Goal: Find specific page/section: Find specific page/section

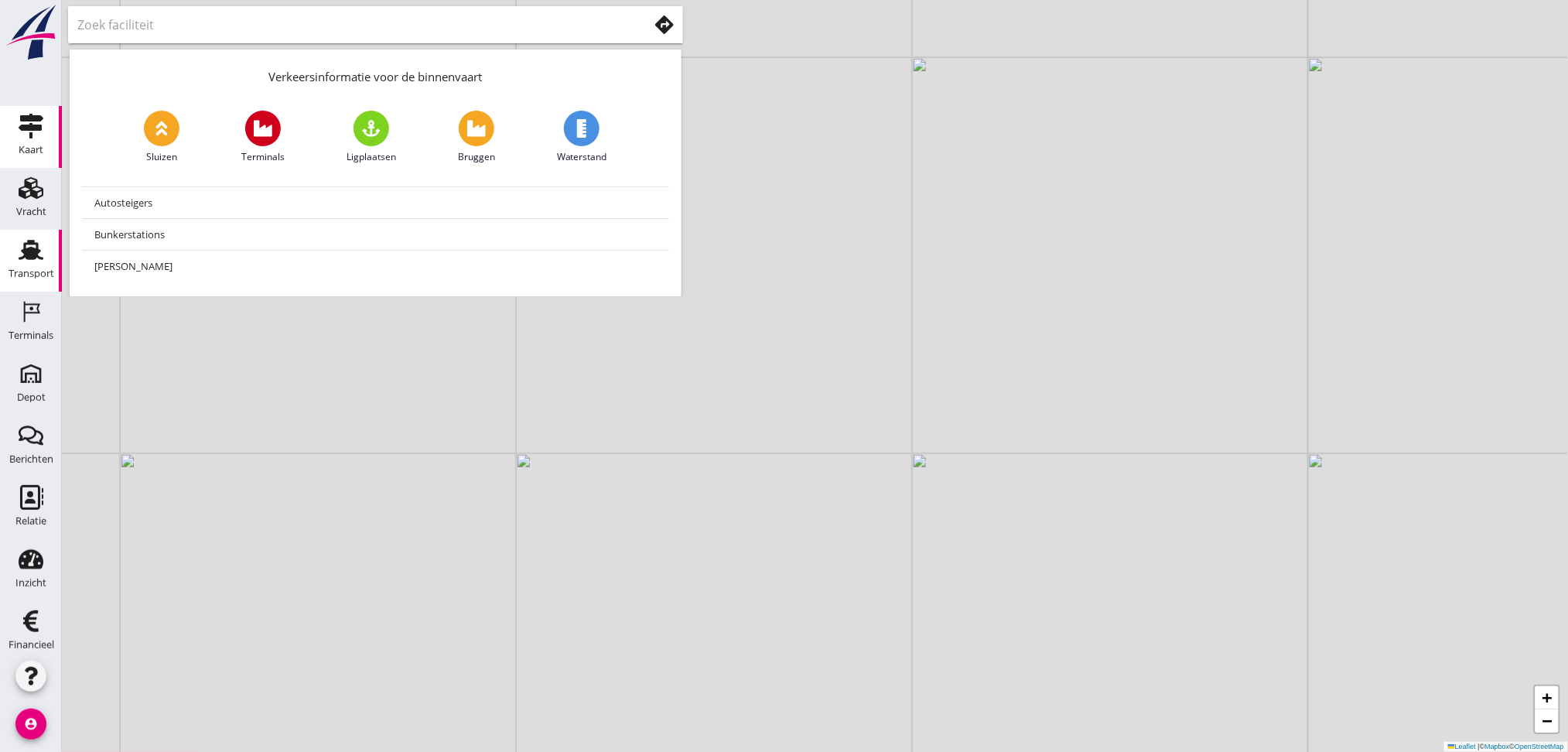
click at [32, 266] on div "Transport" at bounding box center [31, 273] width 46 height 22
click at [21, 257] on use at bounding box center [30, 251] width 25 height 20
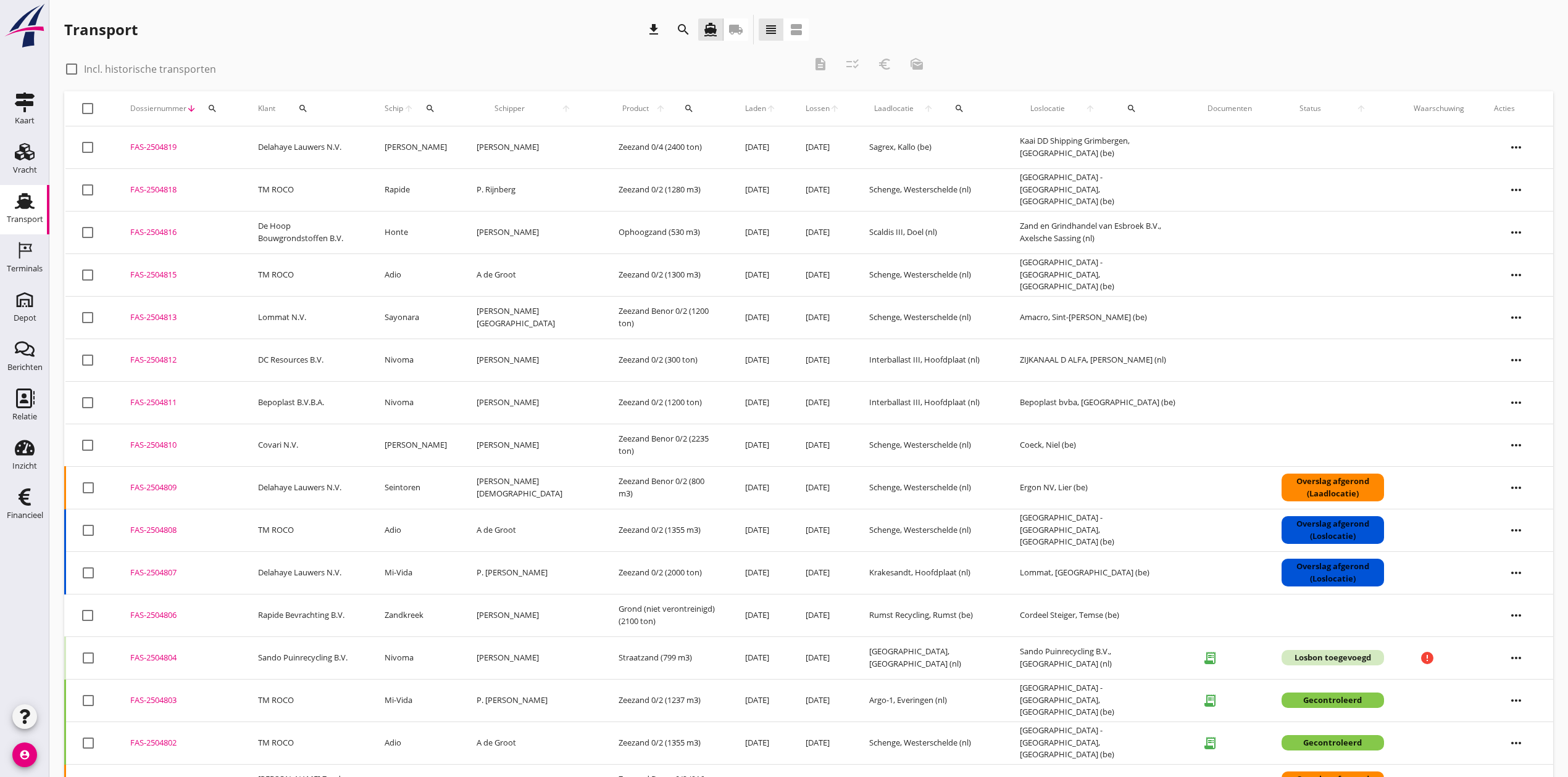
click at [161, 599] on div "FAS-2504804" at bounding box center [180, 658] width 98 height 12
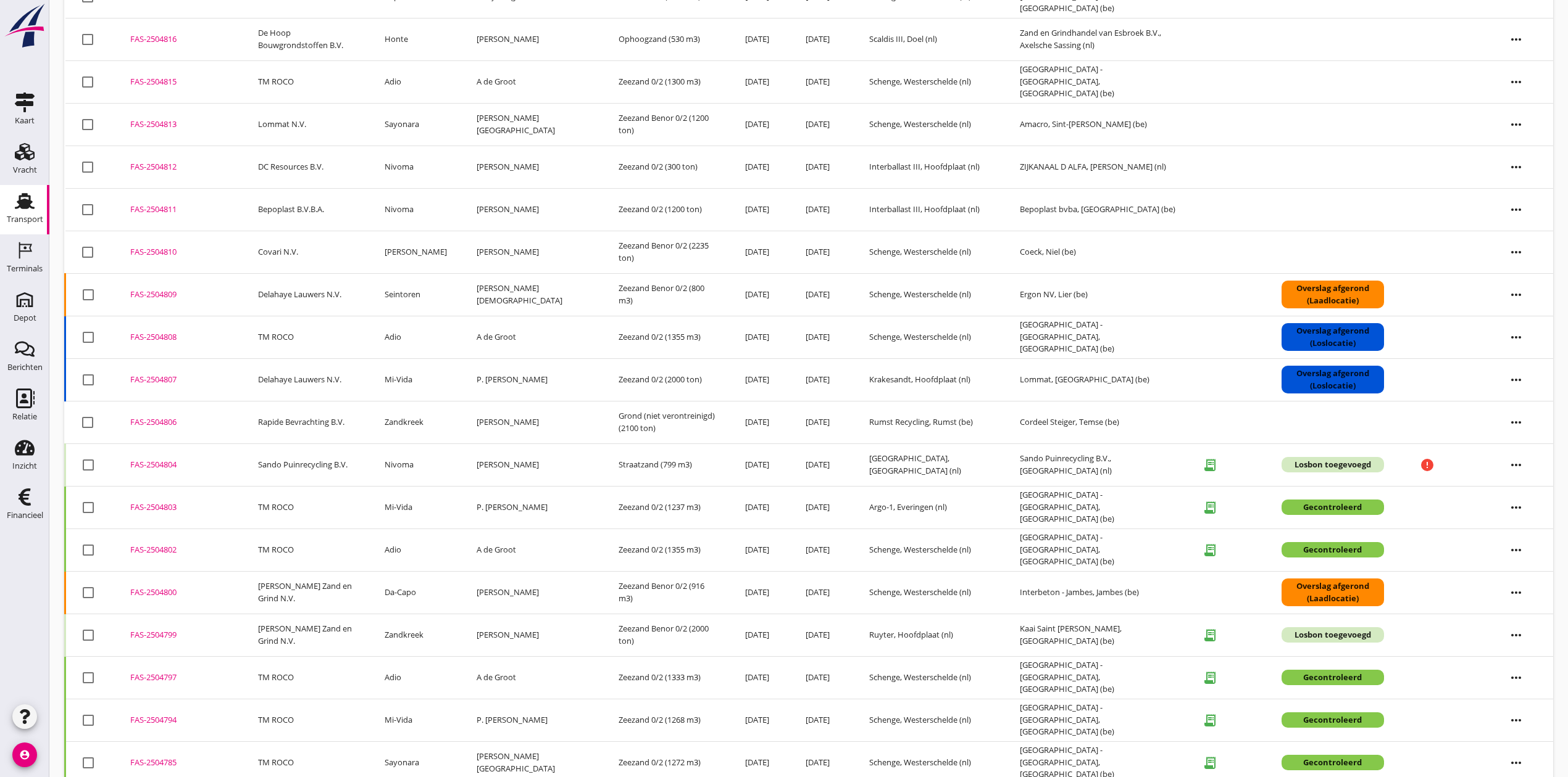
scroll to position [164, 0]
